Goal: Transaction & Acquisition: Purchase product/service

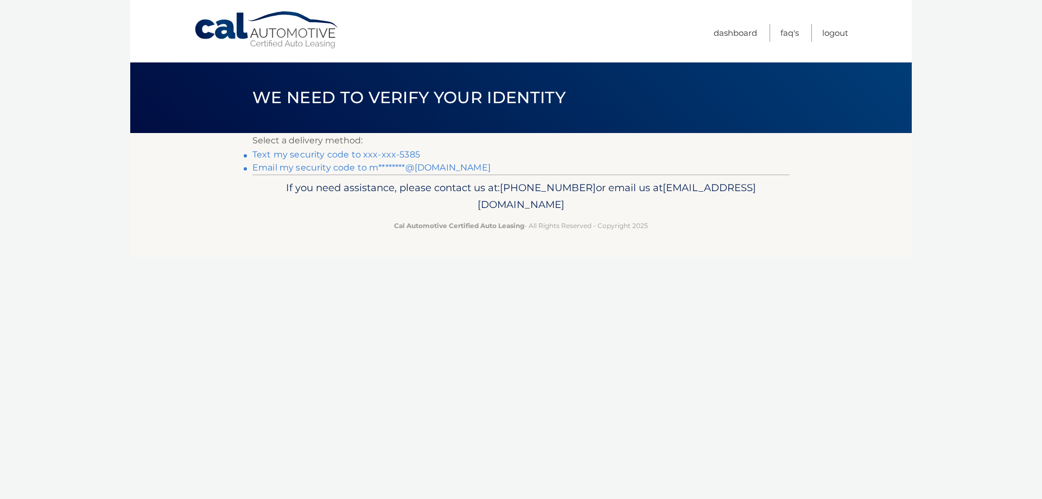
click at [376, 154] on link "Text my security code to xxx-xxx-5385" at bounding box center [336, 154] width 168 height 10
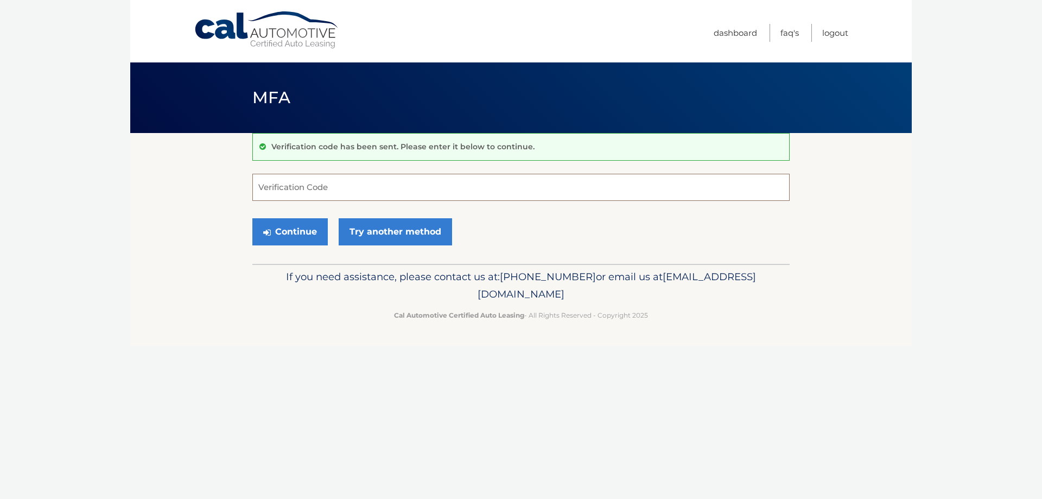
click at [418, 186] on input "Verification Code" at bounding box center [521, 187] width 538 height 27
type input "588060"
click at [283, 241] on button "Continue" at bounding box center [289, 231] width 75 height 27
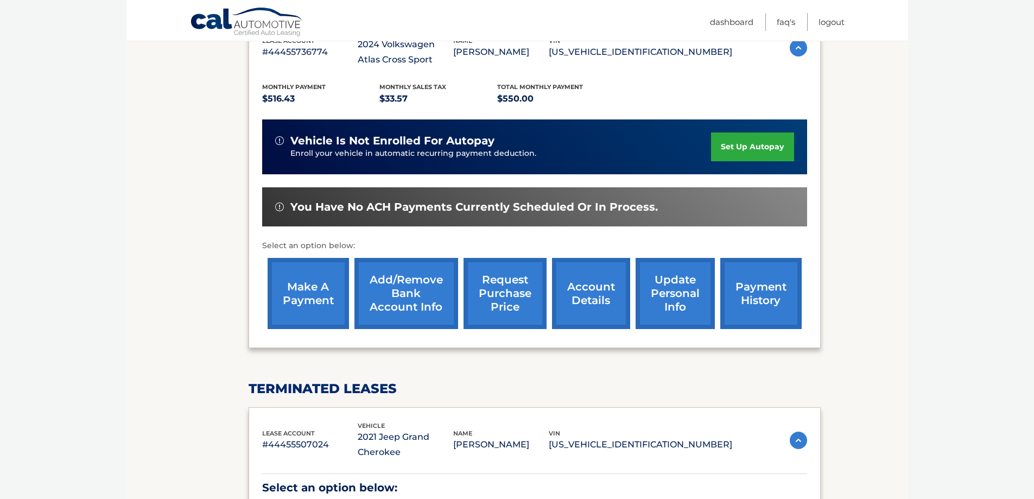
scroll to position [217, 0]
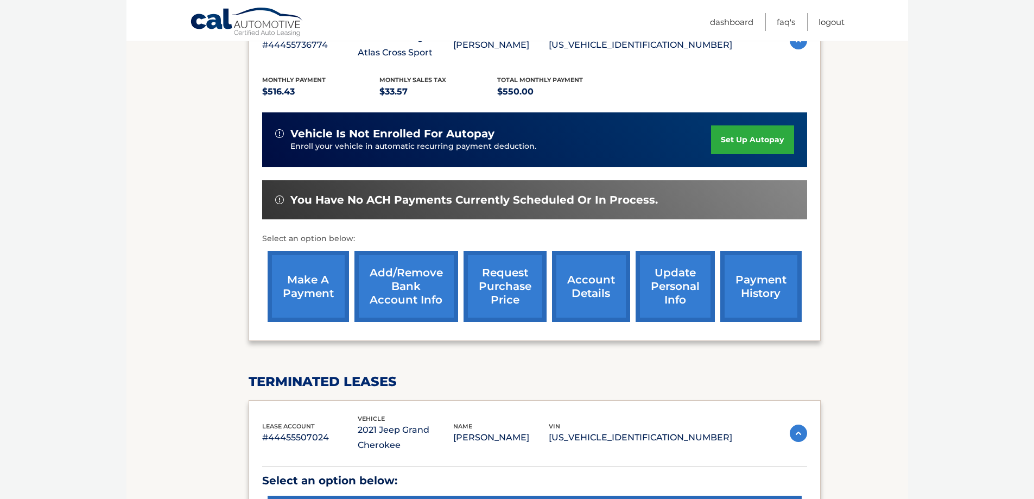
click at [302, 283] on link "make a payment" at bounding box center [308, 286] width 81 height 71
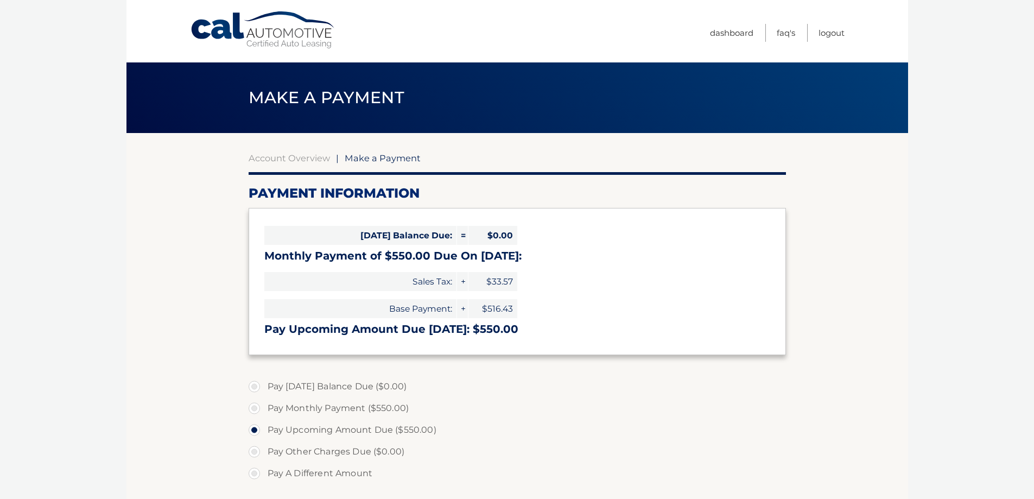
select select "NmU2NWQ0NzMtMTI5ZS00ZTQ0LWJkYTItODU1NDNmOTc1Njky"
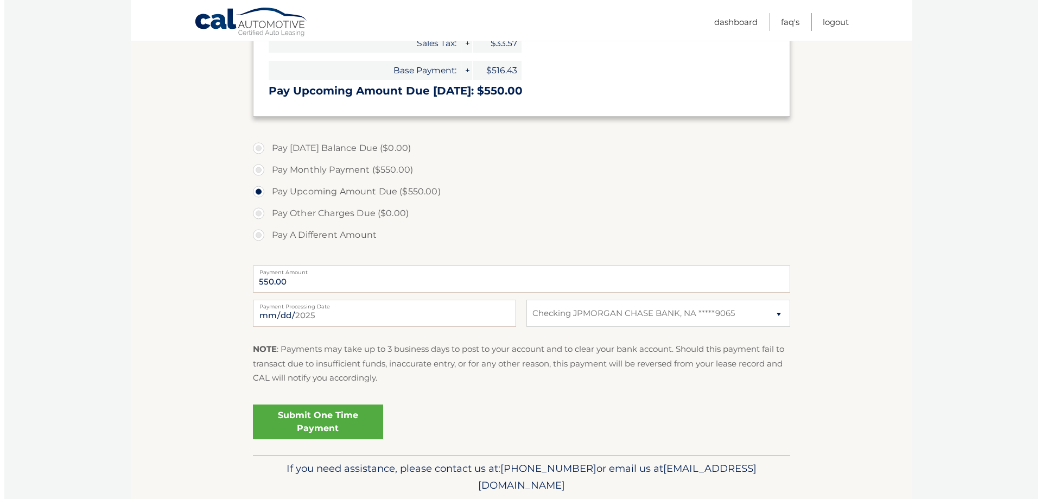
scroll to position [271, 0]
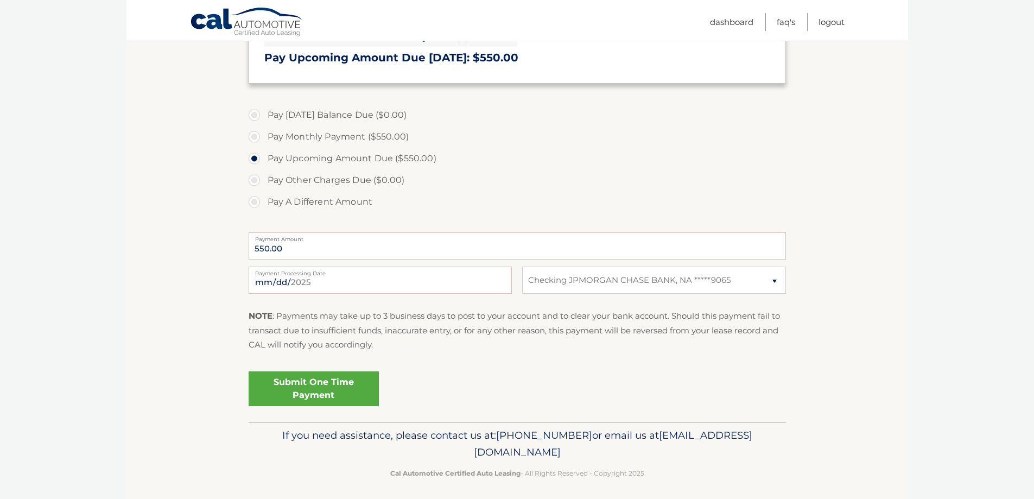
click at [353, 387] on link "Submit One Time Payment" at bounding box center [314, 388] width 130 height 35
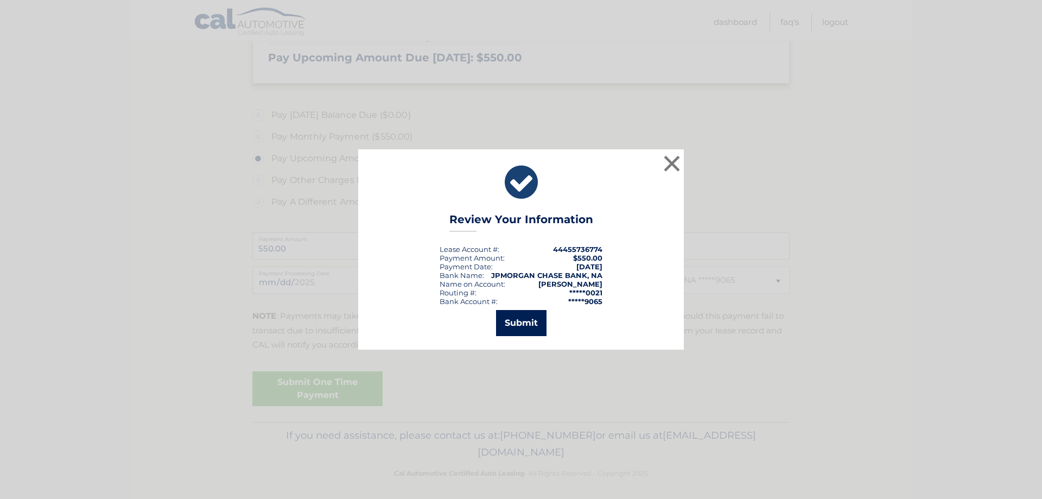
click at [524, 319] on button "Submit" at bounding box center [521, 323] width 50 height 26
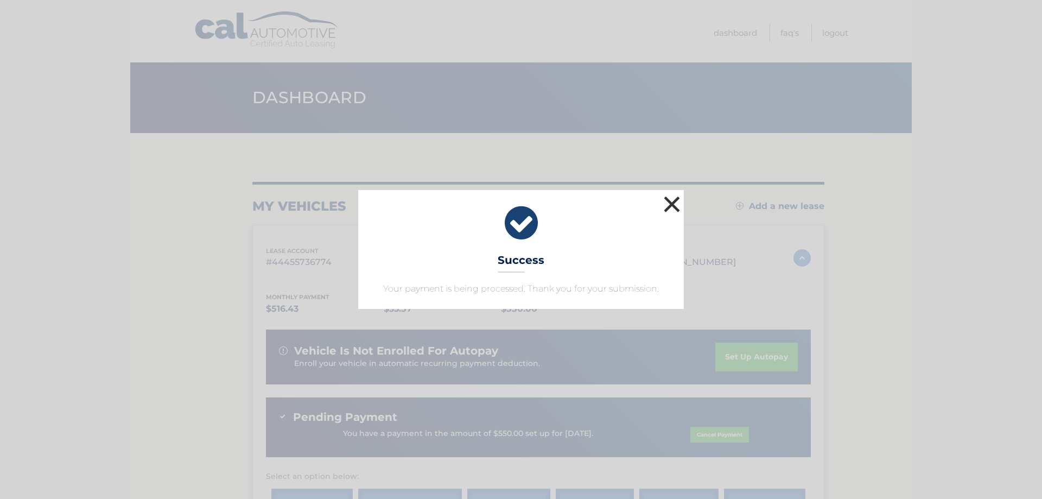
click at [667, 201] on button "×" at bounding box center [672, 204] width 22 height 22
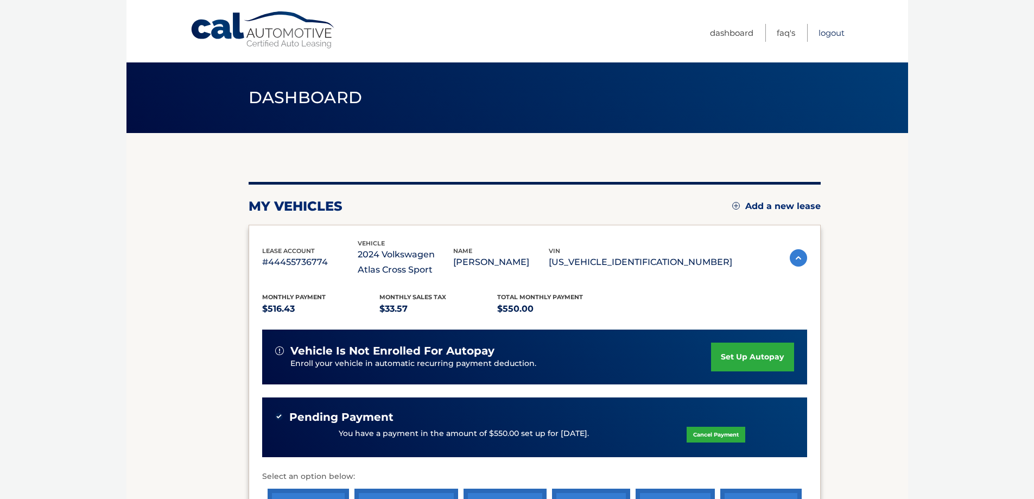
click at [828, 36] on link "Logout" at bounding box center [832, 33] width 26 height 18
